Goal: Task Accomplishment & Management: Use online tool/utility

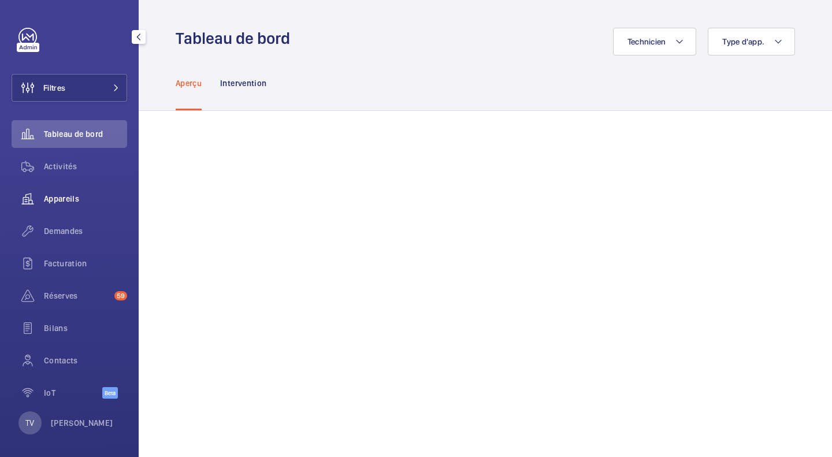
click at [73, 203] on span "Appareils" at bounding box center [85, 199] width 83 height 12
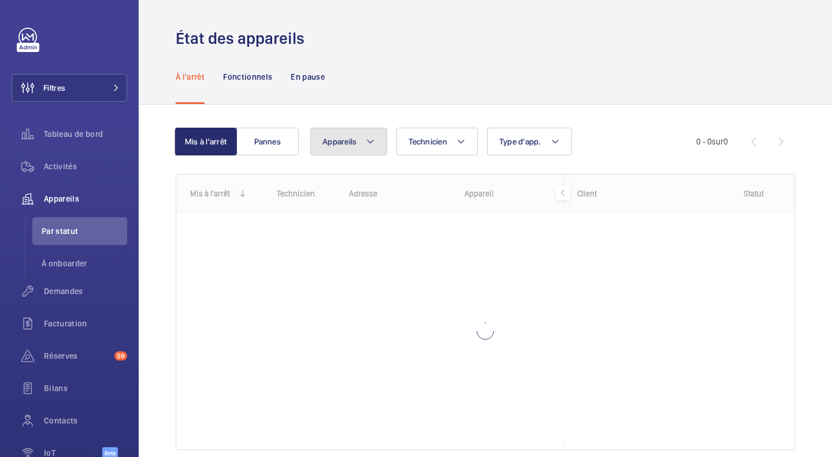
click at [352, 144] on span "Appareils" at bounding box center [339, 141] width 34 height 9
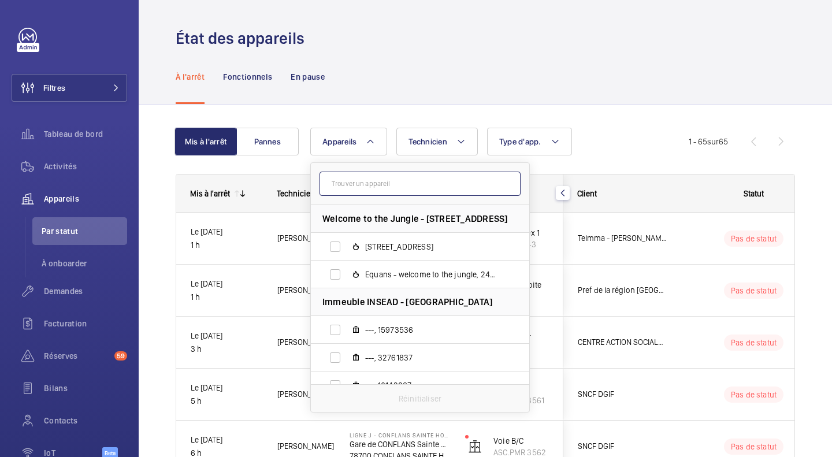
click at [361, 182] on input "text" at bounding box center [419, 184] width 201 height 24
paste input "30101315"
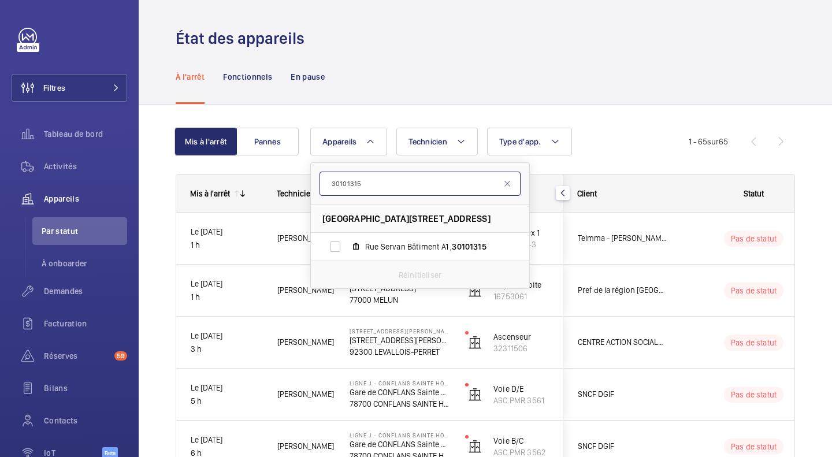
type input "30101315"
click at [402, 176] on input "30101315" at bounding box center [419, 184] width 201 height 24
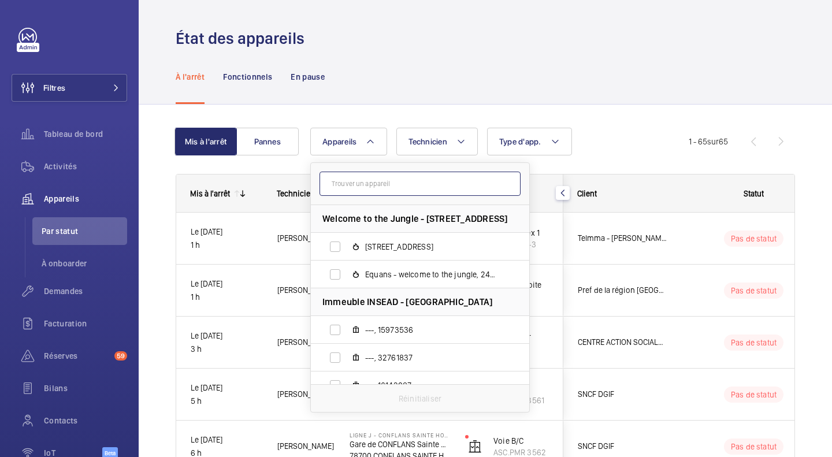
drag, startPoint x: 375, startPoint y: 200, endPoint x: 351, endPoint y: 190, distance: 26.7
paste input "30101315"
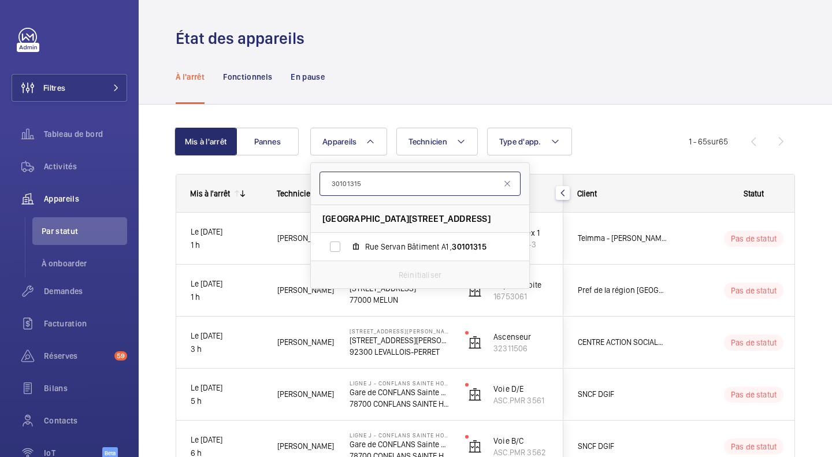
click at [380, 174] on input "30101315" at bounding box center [419, 184] width 201 height 24
click at [379, 177] on input "30101315" at bounding box center [419, 184] width 201 height 24
click at [402, 183] on input "30101315" at bounding box center [419, 184] width 201 height 24
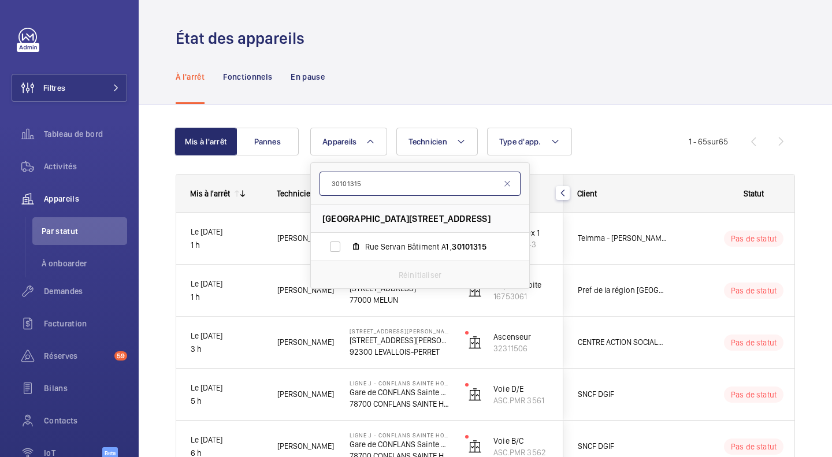
paste input "5885901"
click at [374, 181] on input "35885901" at bounding box center [419, 184] width 201 height 24
click at [374, 182] on input "35885901" at bounding box center [419, 184] width 201 height 24
click at [415, 187] on input "35885901" at bounding box center [419, 184] width 201 height 24
click at [415, 189] on input "35885901" at bounding box center [419, 184] width 201 height 24
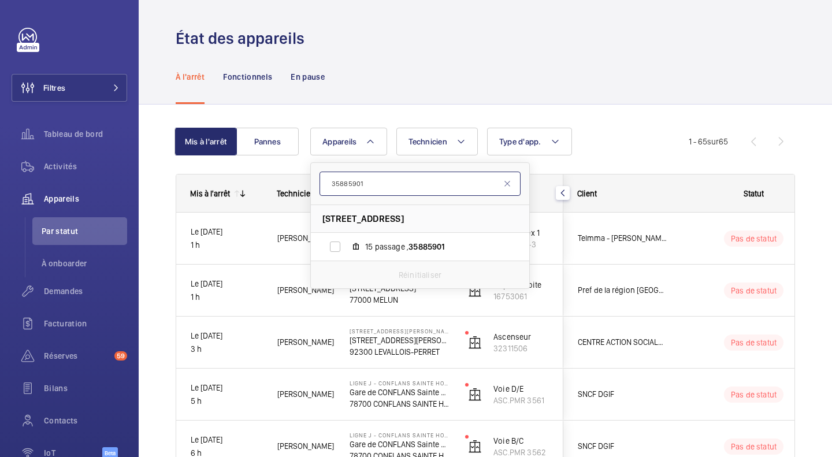
paste input "11713933"
click at [399, 189] on input "11713933" at bounding box center [419, 184] width 201 height 24
click at [398, 189] on input "11713933" at bounding box center [419, 184] width 201 height 24
click at [380, 185] on input "11713933" at bounding box center [419, 184] width 201 height 24
click at [379, 185] on input "11713933" at bounding box center [419, 184] width 201 height 24
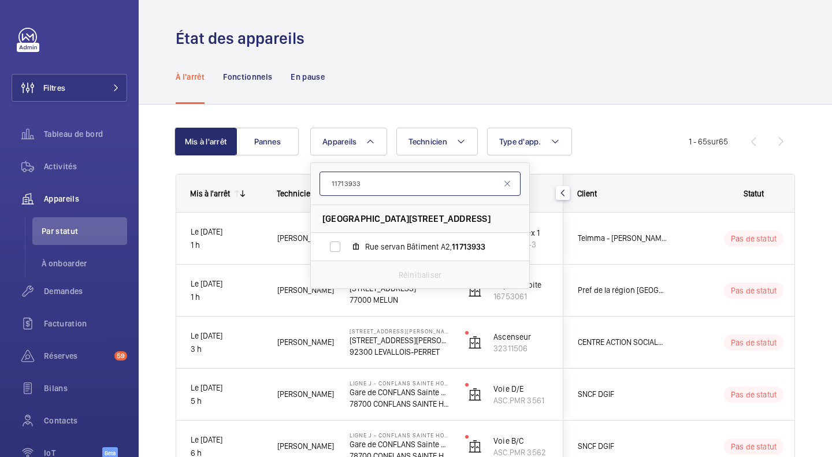
click at [379, 196] on form "11713933" at bounding box center [420, 184] width 218 height 42
click at [378, 194] on input "11713933" at bounding box center [419, 184] width 201 height 24
paste input "9292542"
click at [373, 181] on input "19292542" at bounding box center [419, 184] width 201 height 24
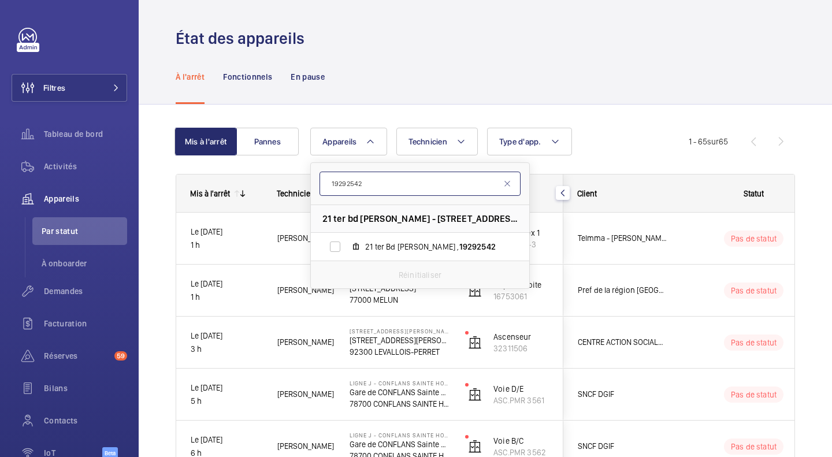
click at [373, 181] on input "19292542" at bounding box center [419, 184] width 201 height 24
paste input "65370555"
click at [393, 193] on input "65370555" at bounding box center [419, 184] width 201 height 24
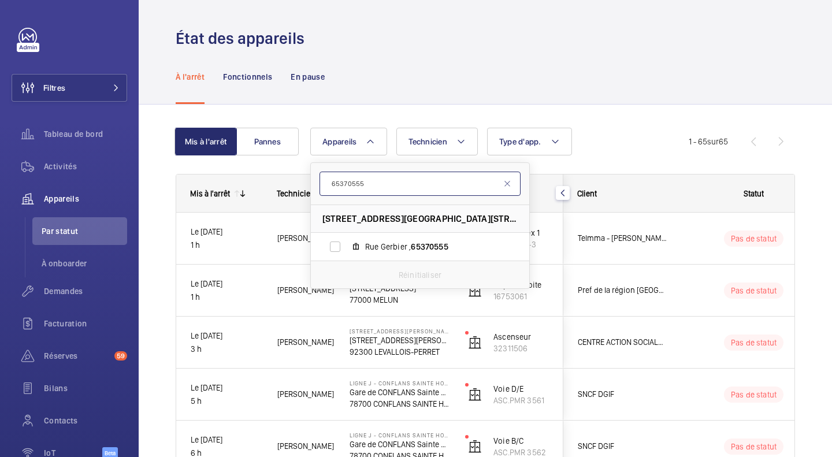
paste input "57959580"
click at [394, 185] on input "57959580" at bounding box center [419, 184] width 201 height 24
paste input "3324041"
click at [368, 184] on input "33240410" at bounding box center [419, 184] width 201 height 24
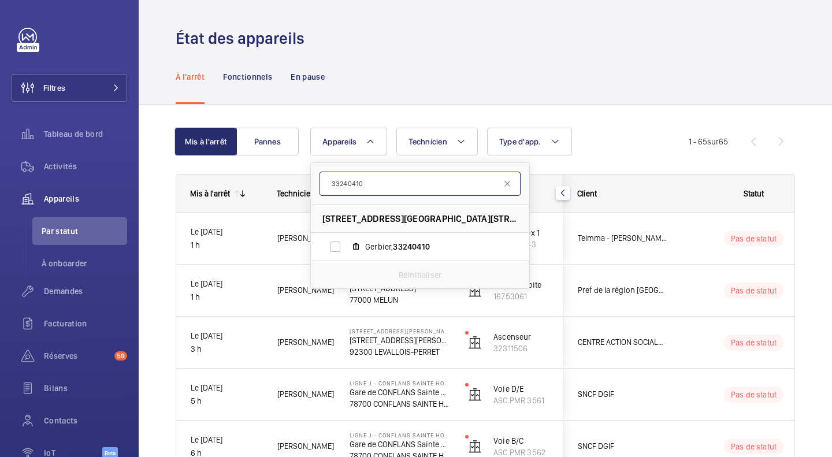
click at [368, 184] on input "33240410" at bounding box center [419, 184] width 201 height 24
paste input "74009653"
click at [363, 187] on input "74009653" at bounding box center [419, 184] width 201 height 24
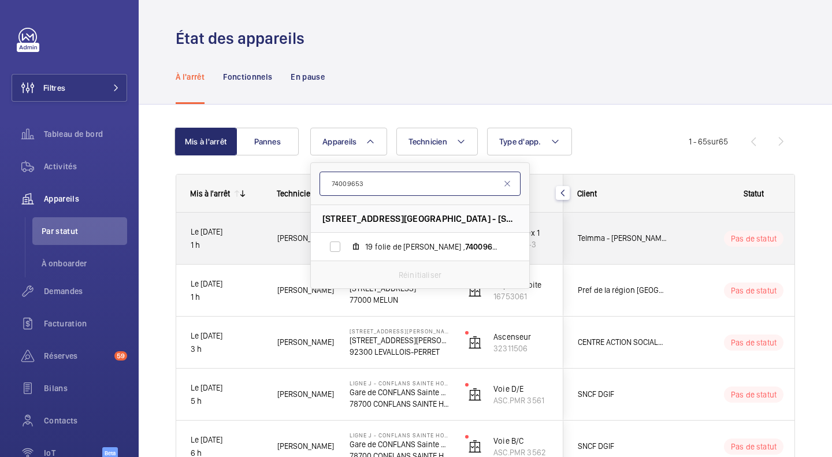
paste input "99453596"
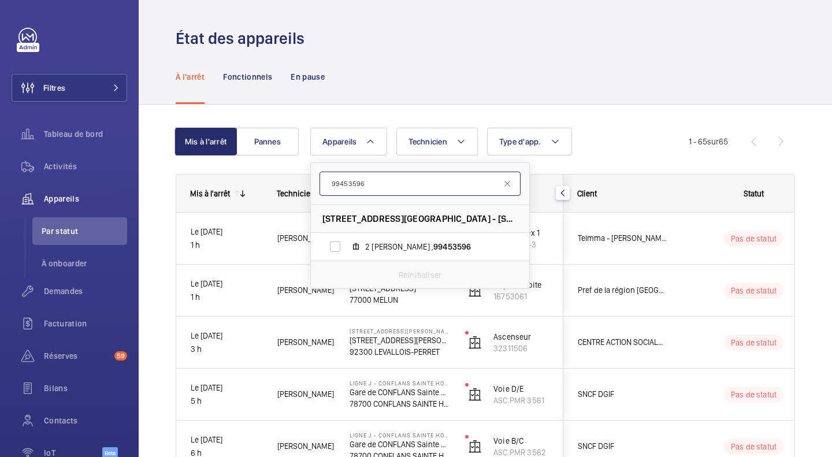
click at [411, 180] on input "99453596" at bounding box center [419, 184] width 201 height 24
paste input "43088497"
click at [371, 178] on input "43088497" at bounding box center [419, 184] width 201 height 24
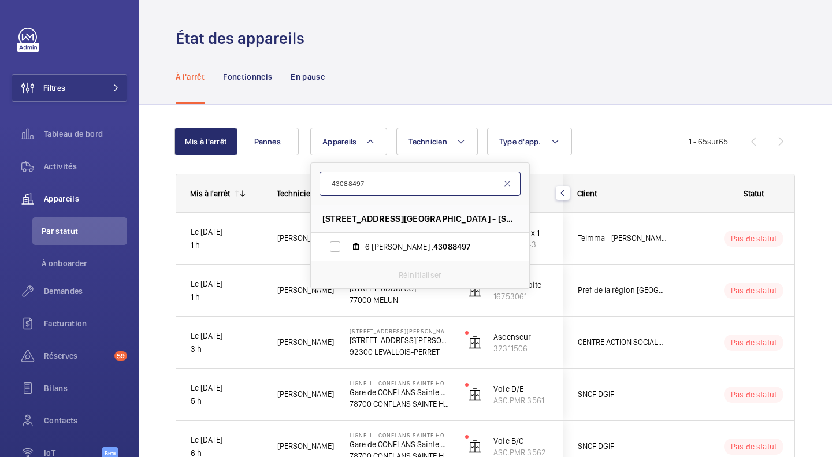
paste input "39853980"
click at [385, 178] on input "39853980" at bounding box center [419, 184] width 201 height 24
paste input "78202496"
click at [366, 187] on input "78202496" at bounding box center [419, 184] width 201 height 24
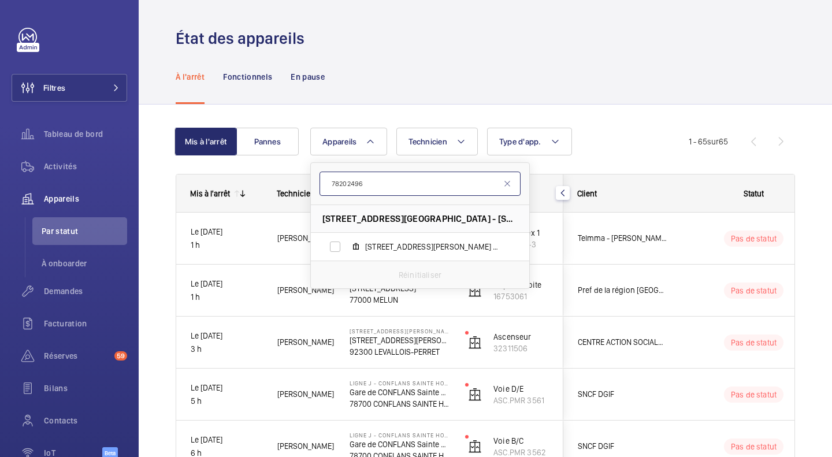
click at [366, 187] on input "78202496" at bounding box center [419, 184] width 201 height 24
paste input "64049017"
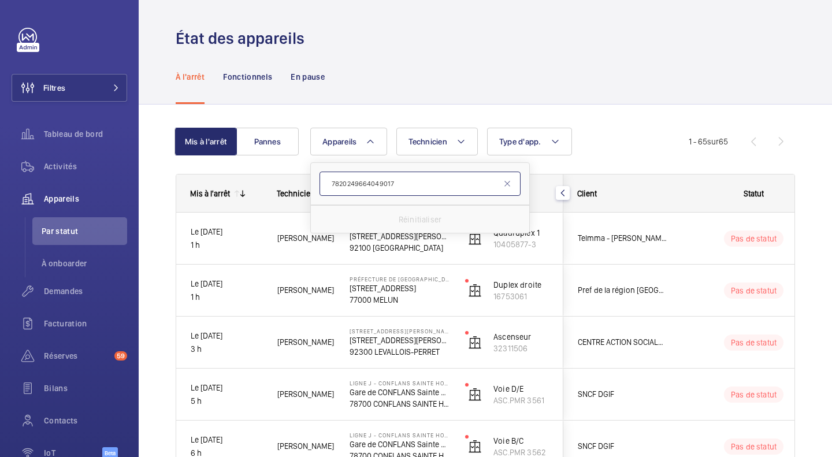
click at [406, 188] on input "7820249664049017" at bounding box center [419, 184] width 201 height 24
paste input "text"
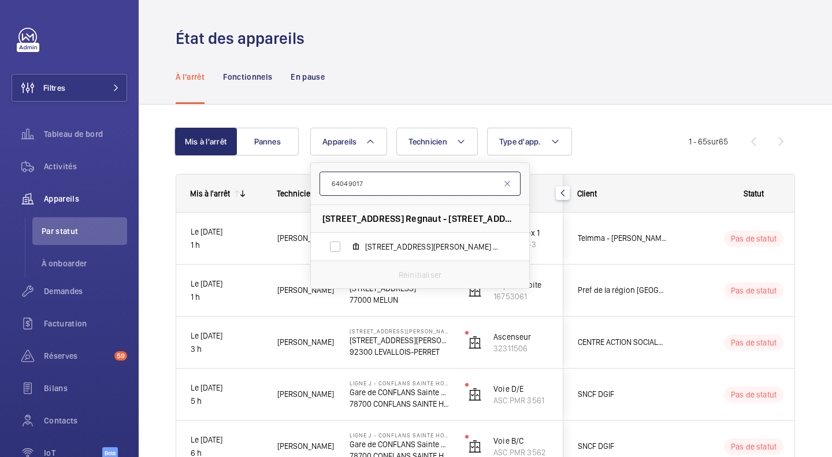
type input "64049017"
